Goal: Check status: Check status

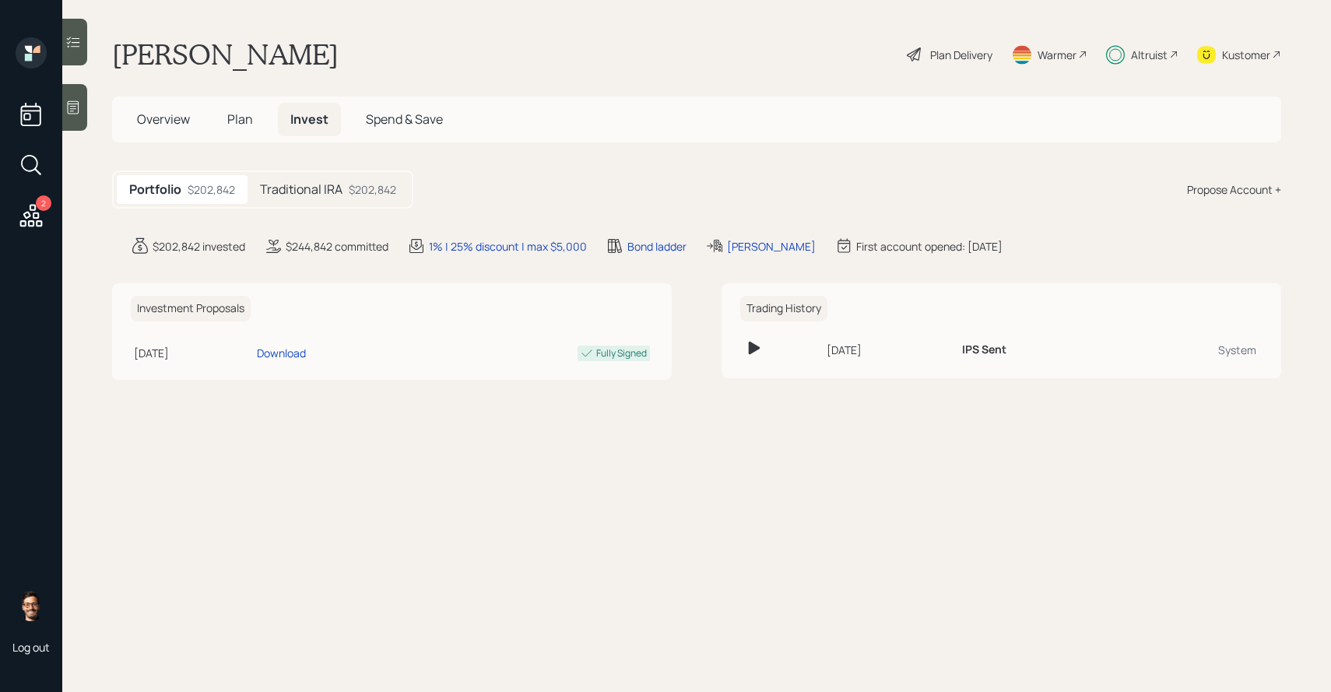
click at [74, 56] on div at bounding box center [74, 42] width 25 height 47
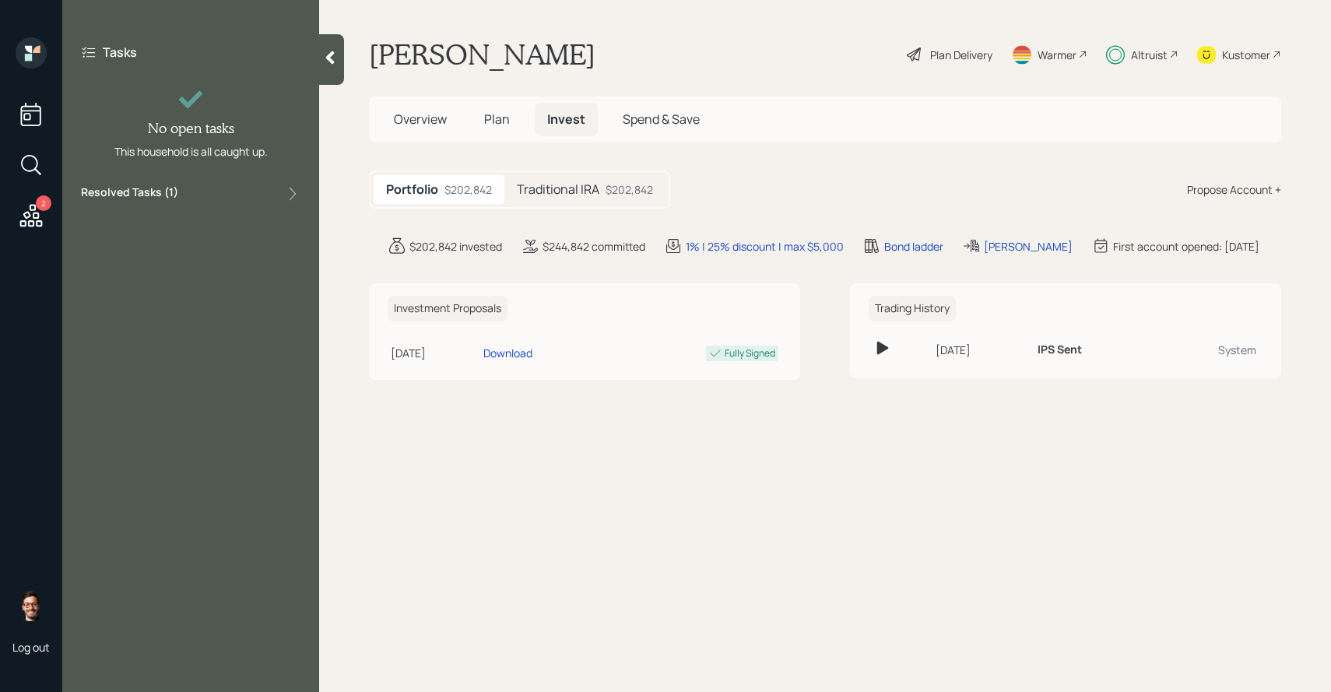
click at [144, 190] on label "Resolved Tasks ( 1 )" at bounding box center [129, 193] width 97 height 19
click at [543, 192] on h5 "Traditional IRA" at bounding box center [558, 189] width 82 height 15
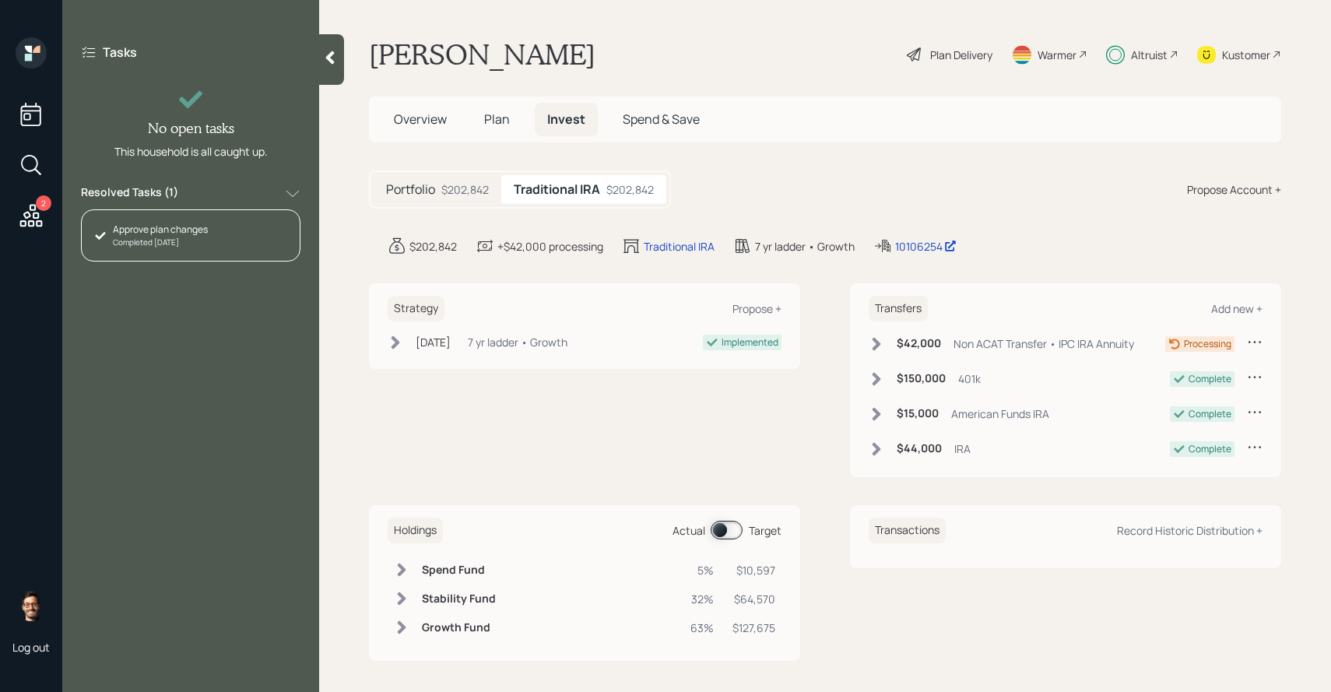
click at [736, 530] on span at bounding box center [726, 530] width 32 height 19
click at [738, 519] on div "Holdings Actual Target" at bounding box center [585, 530] width 394 height 26
click at [733, 528] on span at bounding box center [726, 530] width 32 height 19
click at [484, 118] on span "Plan" at bounding box center [497, 119] width 26 height 17
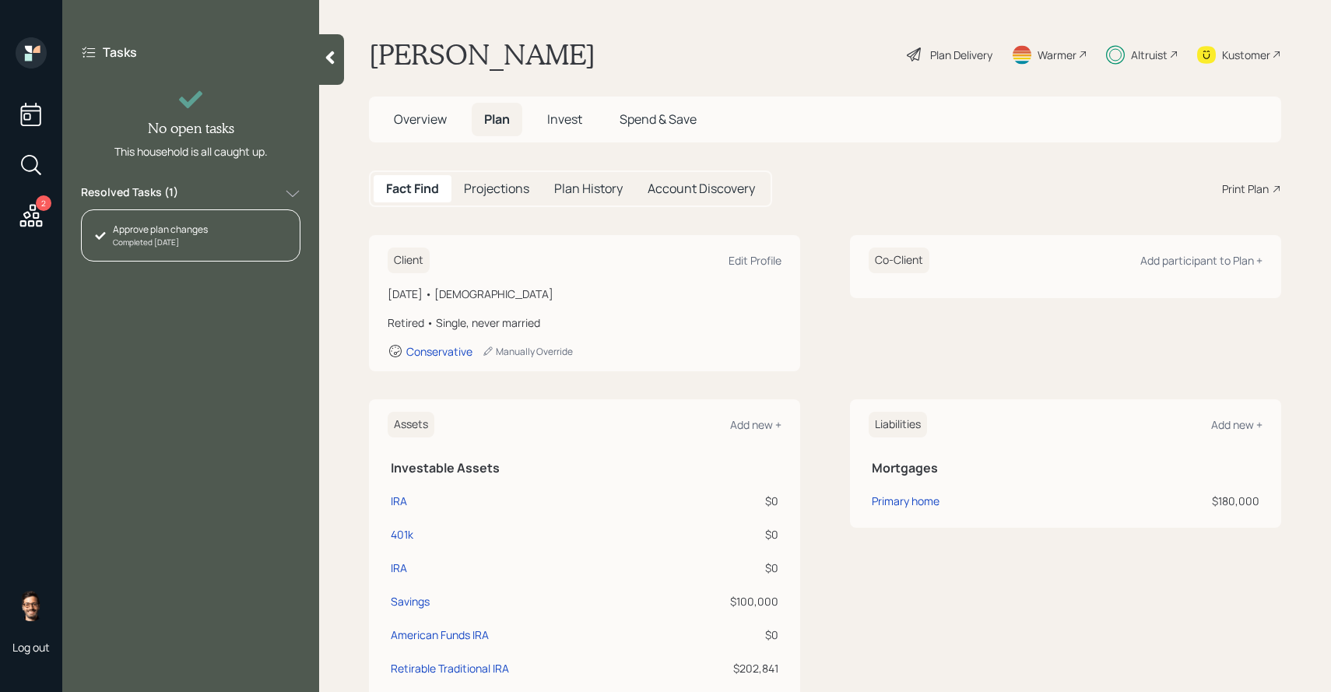
click at [505, 178] on div "Projections" at bounding box center [496, 188] width 90 height 27
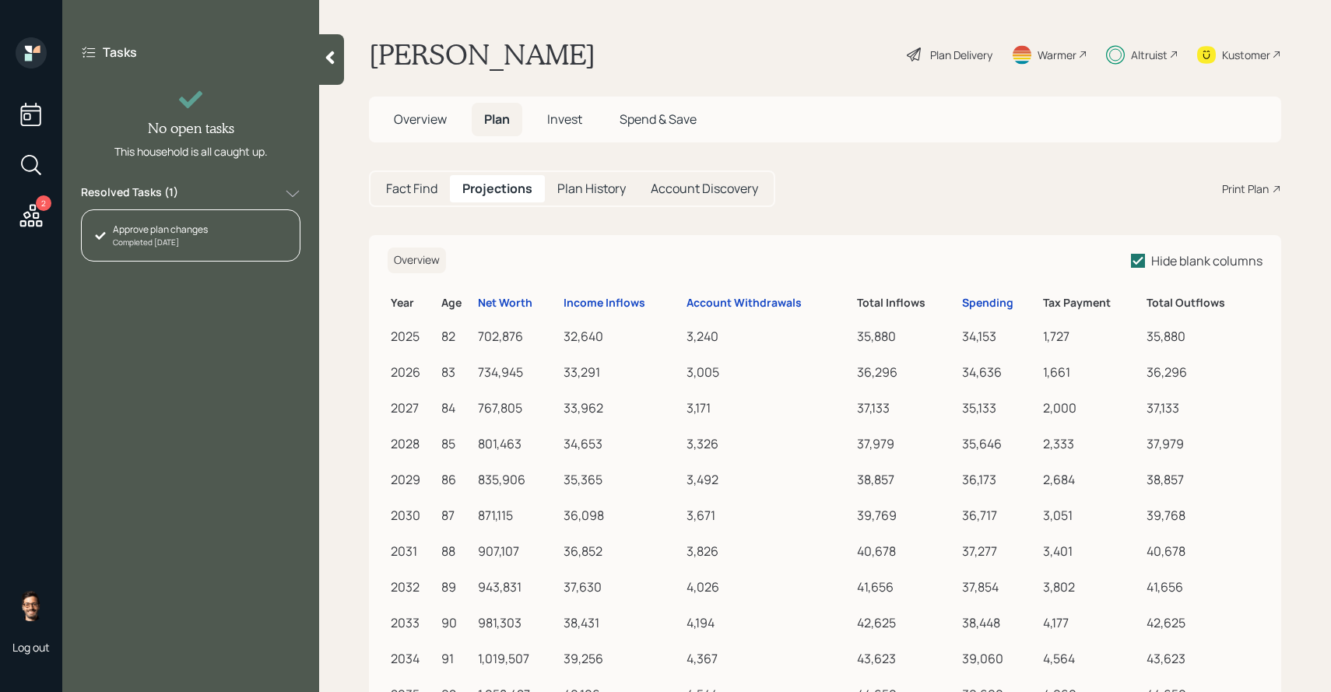
click at [581, 184] on h5 "Plan History" at bounding box center [591, 188] width 68 height 15
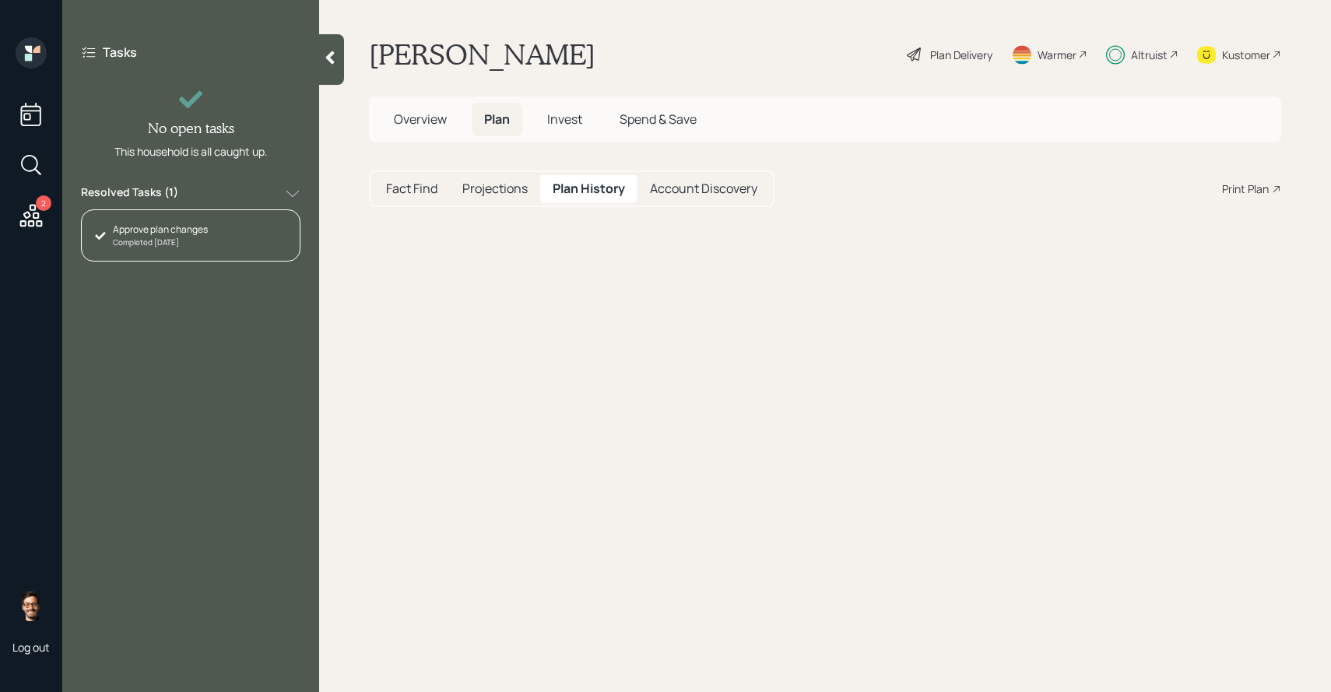
select select "efa8223e-3996-4ef1-a65d-6868de16d802"
select select "d20c7561-d812-4d90-8ae7-8b57716d4d25"
select select "63f58121-d8b2-422d-a9c6-04d4119ac71f"
select select "2a400258-f3c5-434f-bca2-8538dd6c9ef9"
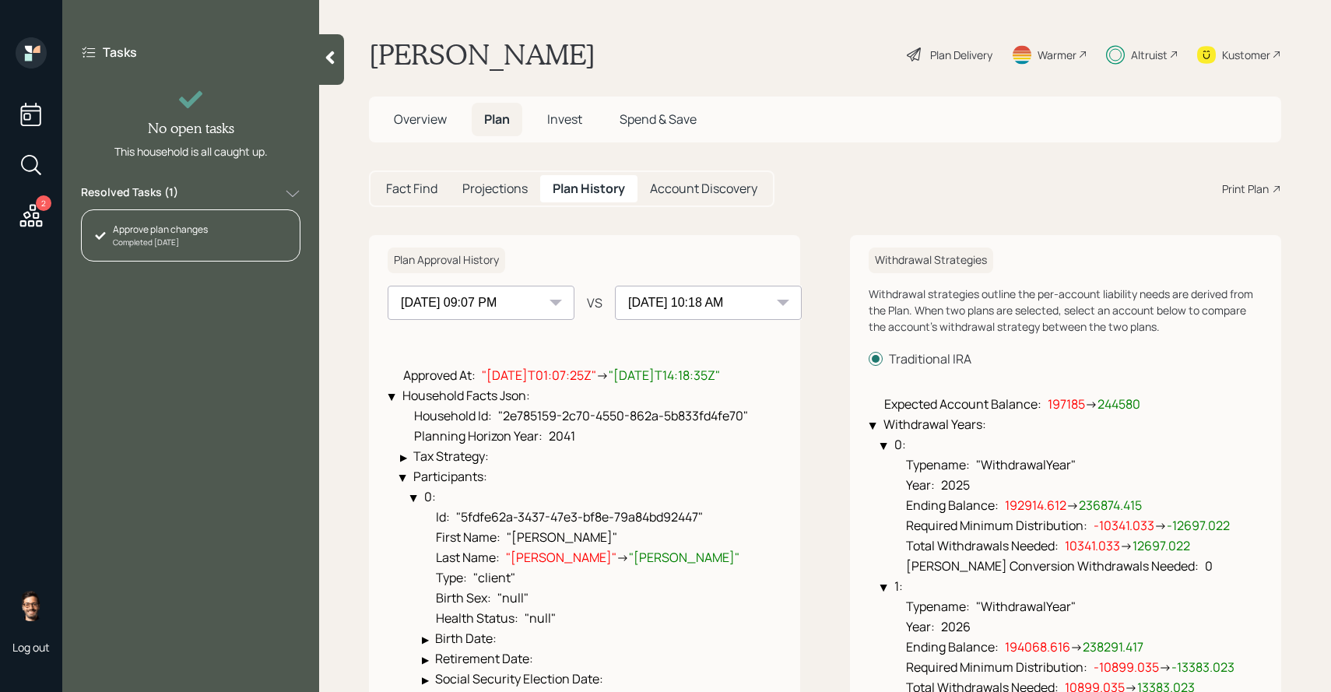
click at [524, 300] on select "[DATE] 09:07 PM [DATE] 10:18 AM" at bounding box center [481, 303] width 187 height 34
click at [388, 286] on select "[DATE] 09:07 PM [DATE] 10:18 AM" at bounding box center [481, 303] width 187 height 34
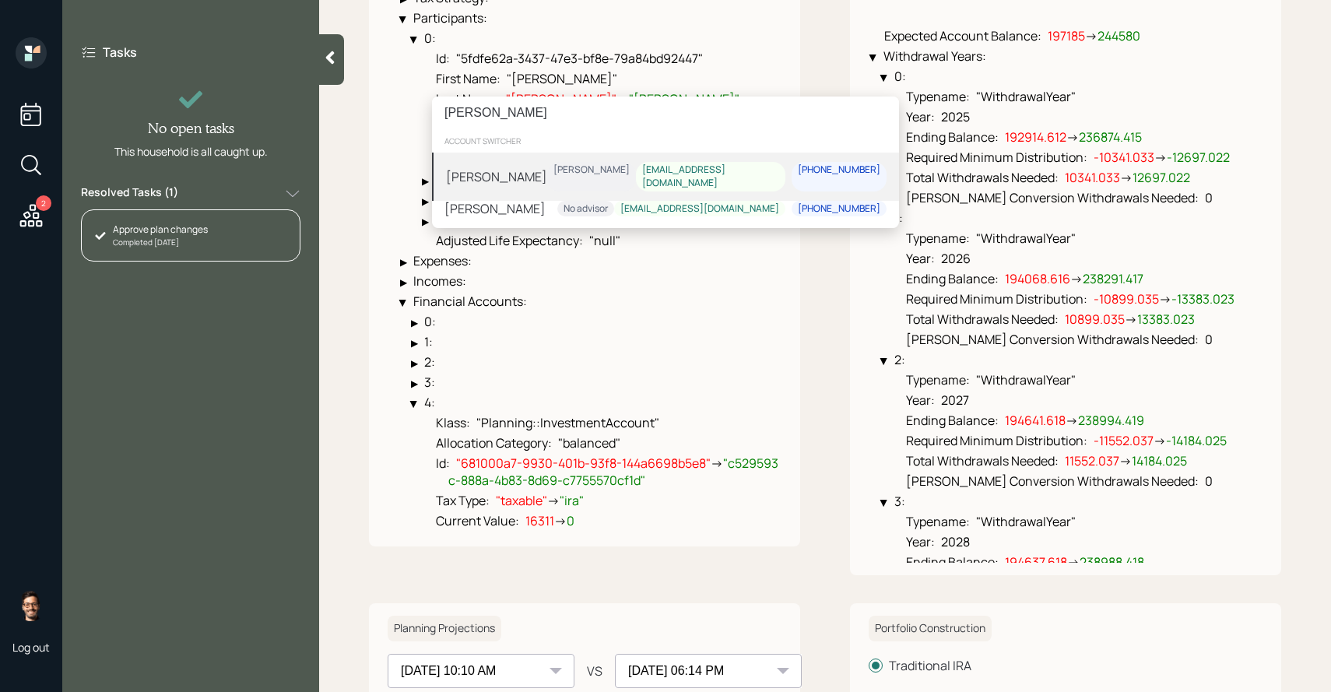
type input "[PERSON_NAME]"
